Goal: Check status

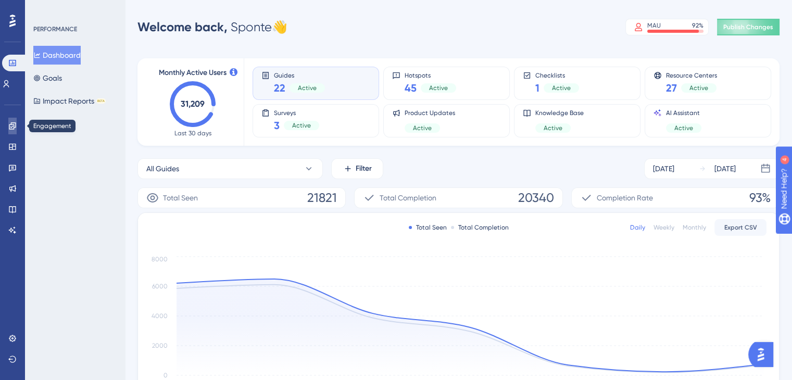
click at [8, 129] on link at bounding box center [12, 126] width 8 height 17
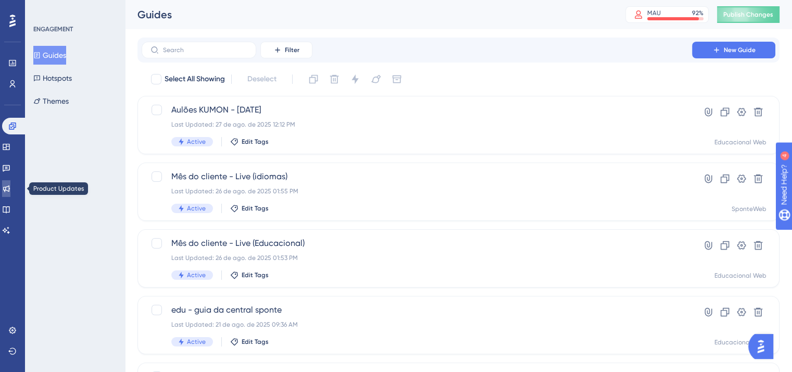
click at [10, 188] on icon at bounding box center [6, 188] width 8 height 8
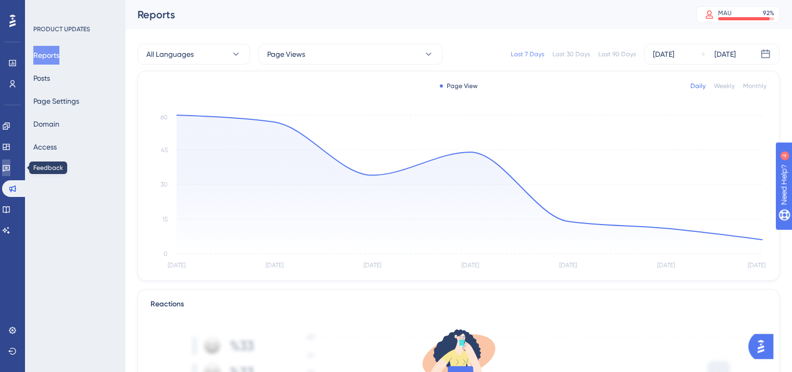
click at [8, 168] on icon at bounding box center [6, 167] width 8 height 8
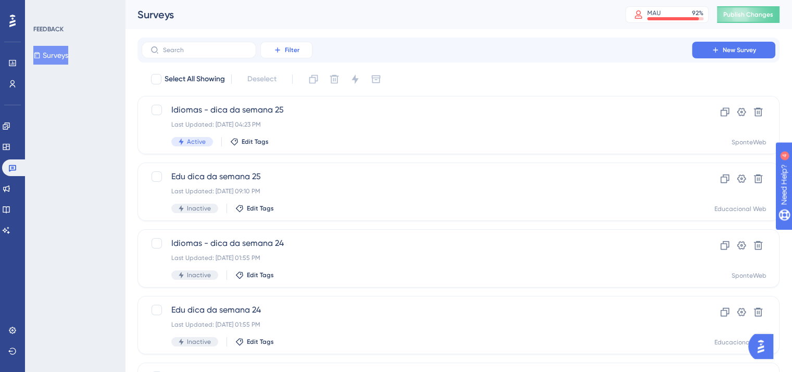
click at [295, 50] on span "Filter" at bounding box center [292, 50] width 15 height 8
click at [293, 142] on span "Status" at bounding box center [285, 142] width 21 height 12
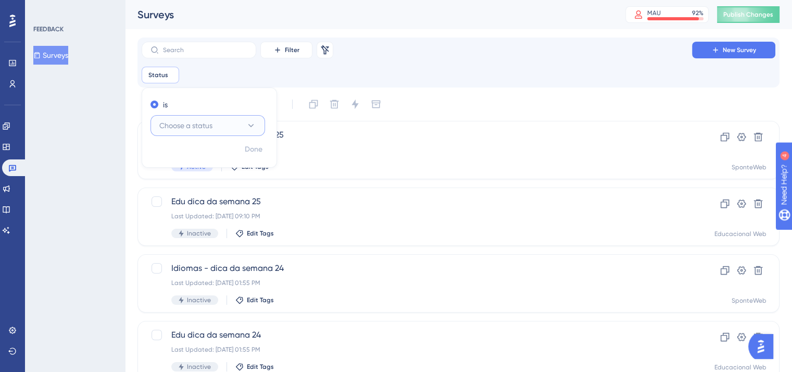
click at [228, 119] on button "Choose a status" at bounding box center [207, 125] width 114 height 21
click at [198, 160] on div "Active Active" at bounding box center [207, 157] width 84 height 21
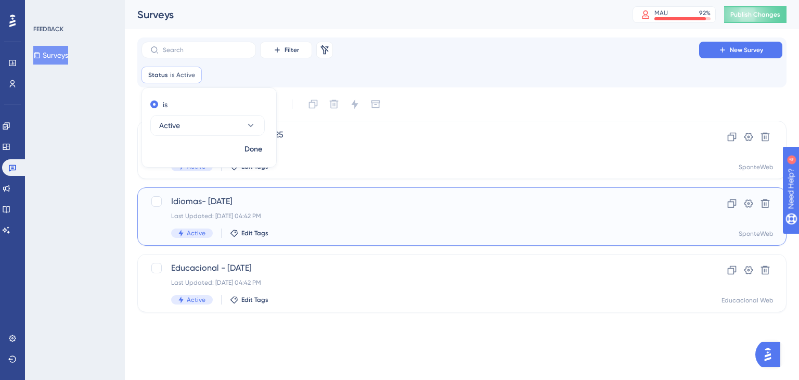
click at [357, 231] on div "Active Edit Tags" at bounding box center [420, 232] width 499 height 9
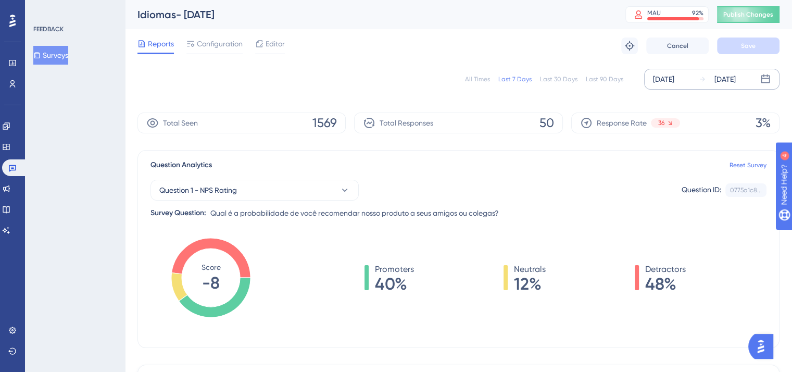
click at [767, 80] on icon at bounding box center [765, 79] width 10 height 10
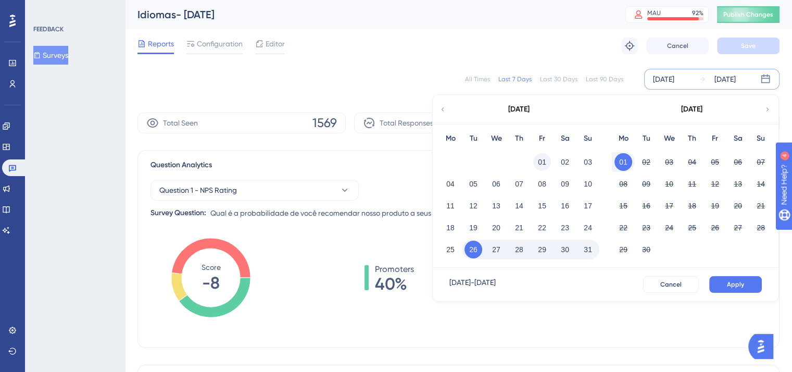
click at [540, 160] on button "01" at bounding box center [542, 162] width 18 height 18
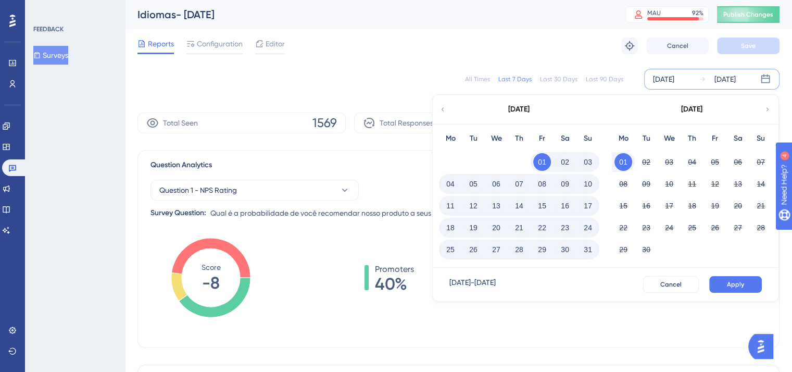
click at [589, 247] on button "31" at bounding box center [588, 249] width 18 height 18
click at [750, 283] on button "Apply" at bounding box center [735, 284] width 53 height 17
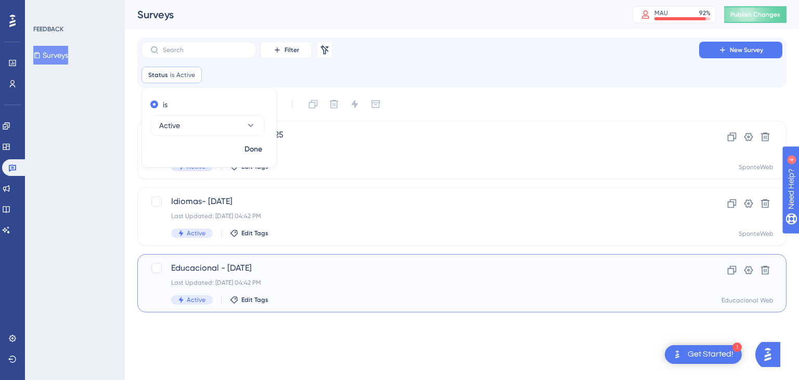
click at [241, 272] on span "Educacional - [DATE]" at bounding box center [420, 268] width 499 height 12
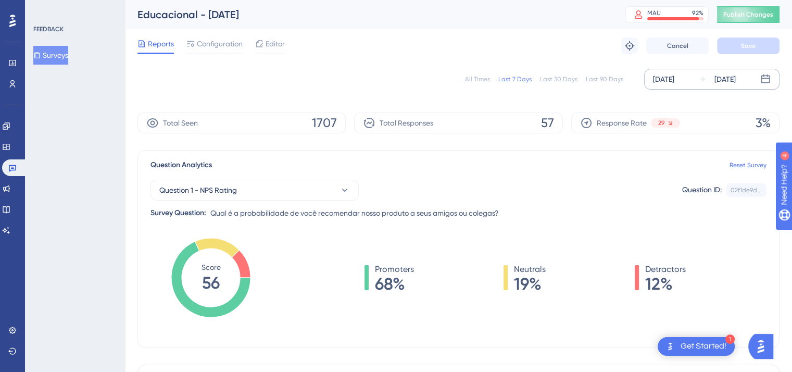
click at [765, 80] on icon at bounding box center [765, 79] width 10 height 10
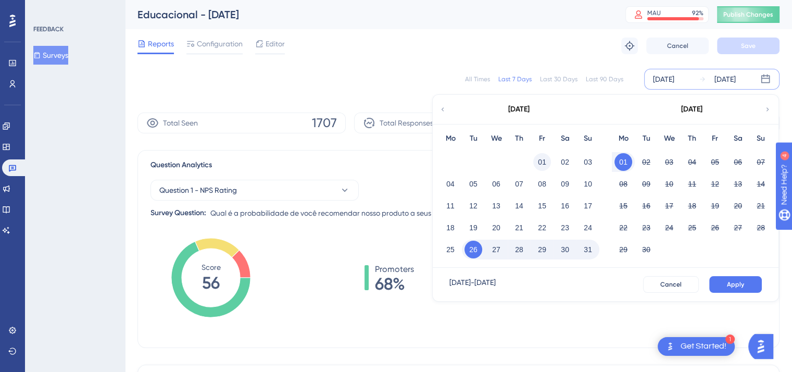
click at [541, 162] on button "01" at bounding box center [542, 162] width 18 height 18
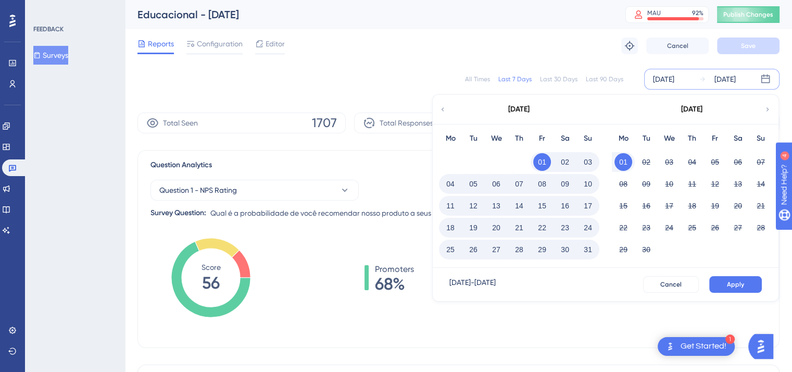
click at [591, 246] on button "31" at bounding box center [588, 249] width 18 height 18
click at [735, 283] on span "Apply" at bounding box center [734, 284] width 17 height 8
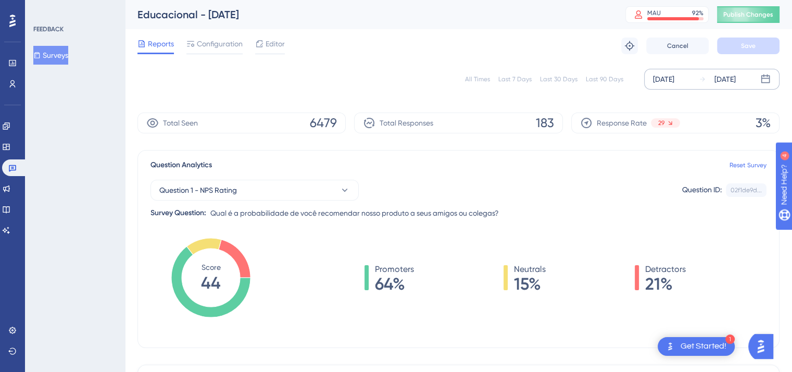
scroll to position [52, 0]
